Goal: Transaction & Acquisition: Book appointment/travel/reservation

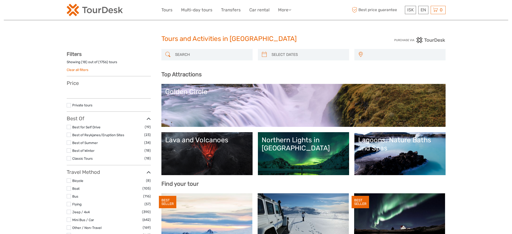
select select
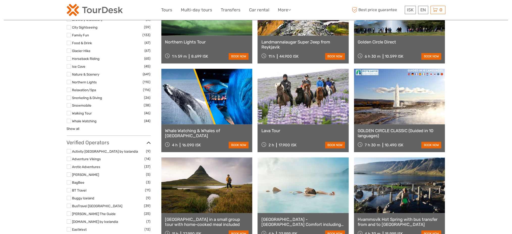
select select
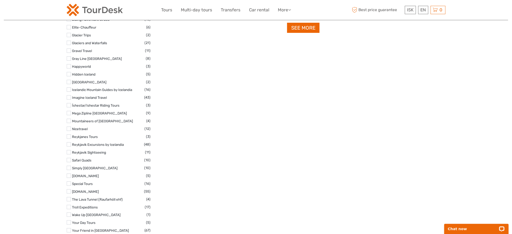
scroll to position [748, 0]
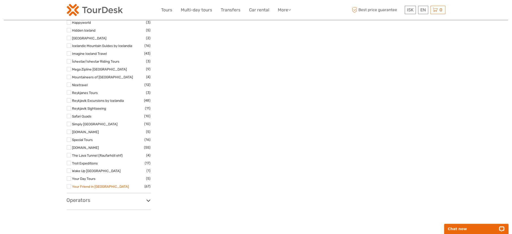
click at [90, 188] on link "Your Friend in [GEOGRAPHIC_DATA]" at bounding box center [100, 186] width 57 height 4
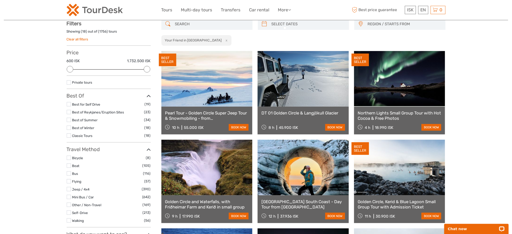
scroll to position [29, 0]
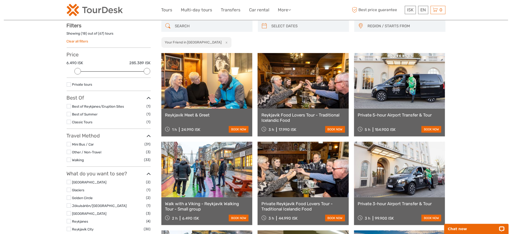
click at [392, 182] on link at bounding box center [399, 170] width 91 height 56
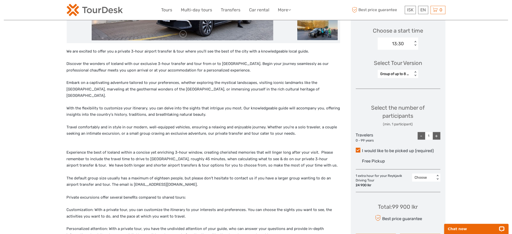
click at [436, 136] on div "+" at bounding box center [437, 136] width 8 height 8
type input "2"
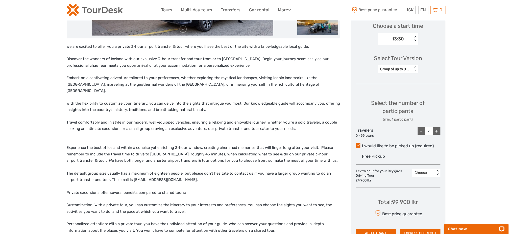
scroll to position [269, 0]
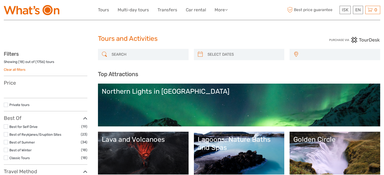
select select
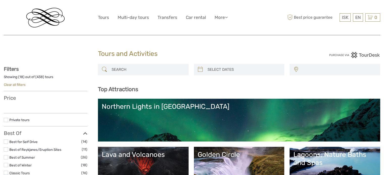
select select
